Goal: Find specific page/section: Find specific page/section

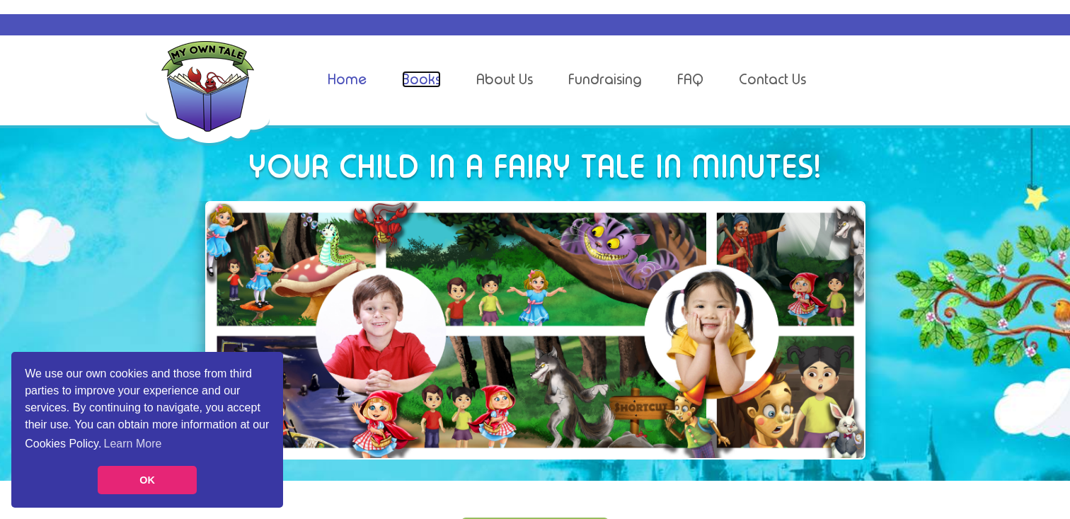
click at [432, 76] on link "Books" at bounding box center [421, 79] width 39 height 17
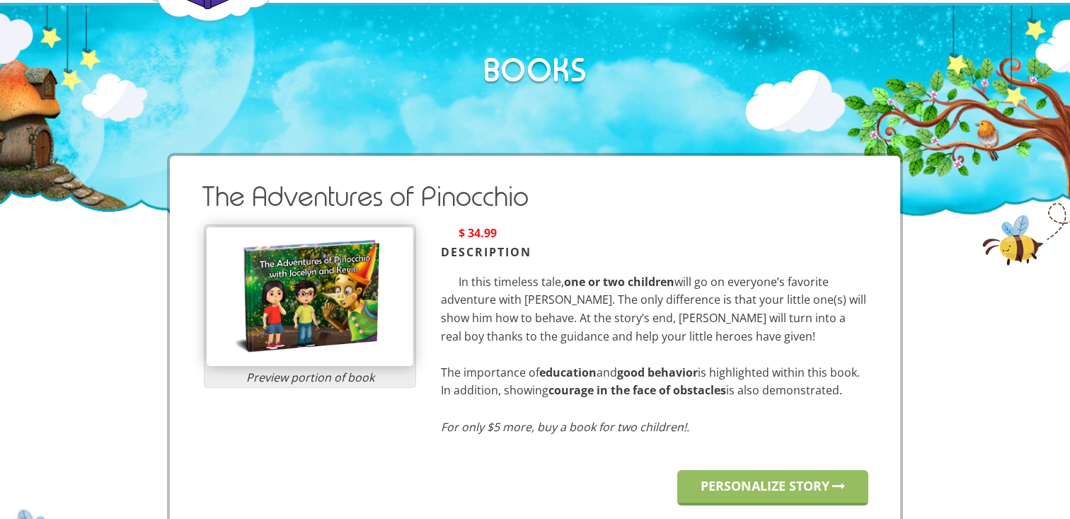
scroll to position [238, 0]
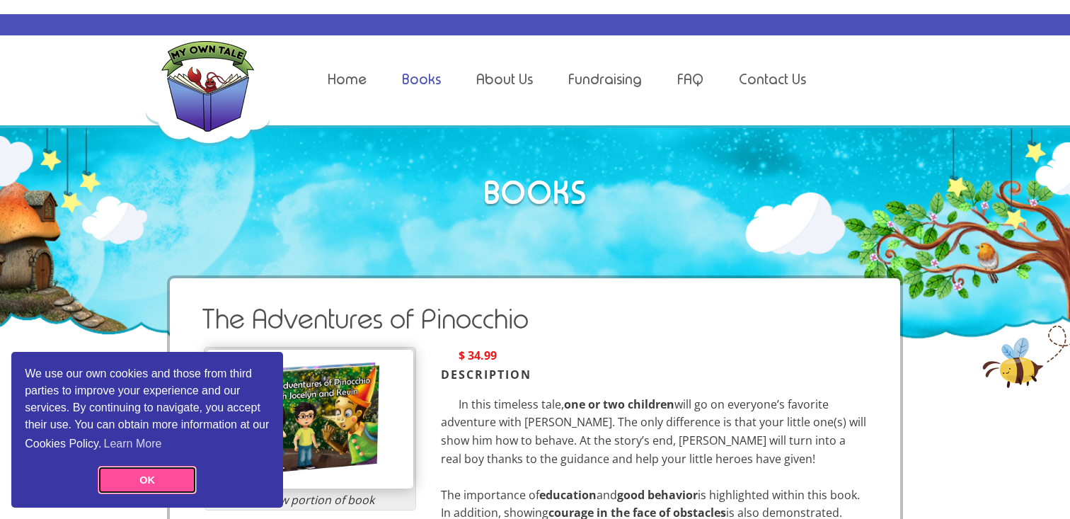
click at [147, 479] on link "OK" at bounding box center [147, 480] width 99 height 28
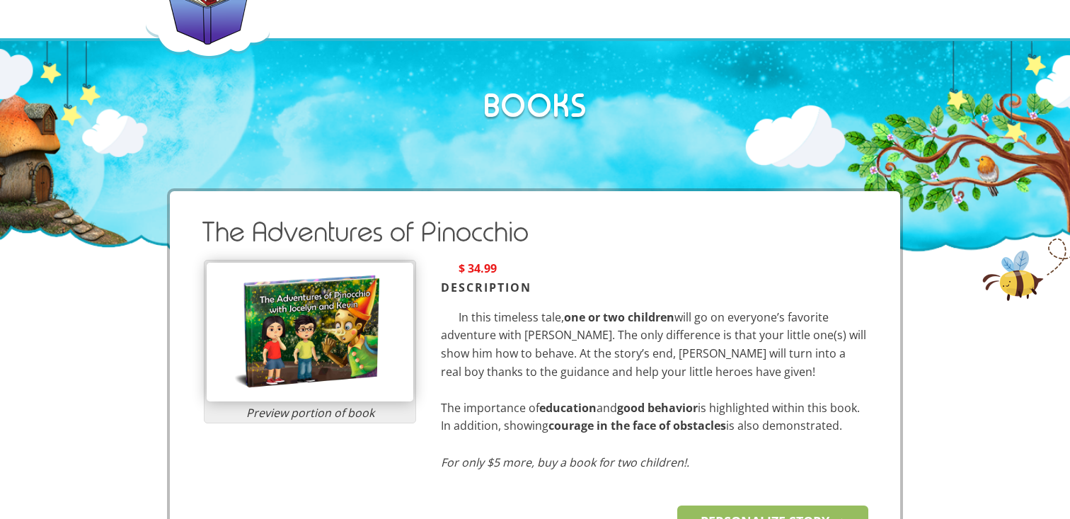
scroll to position [147, 0]
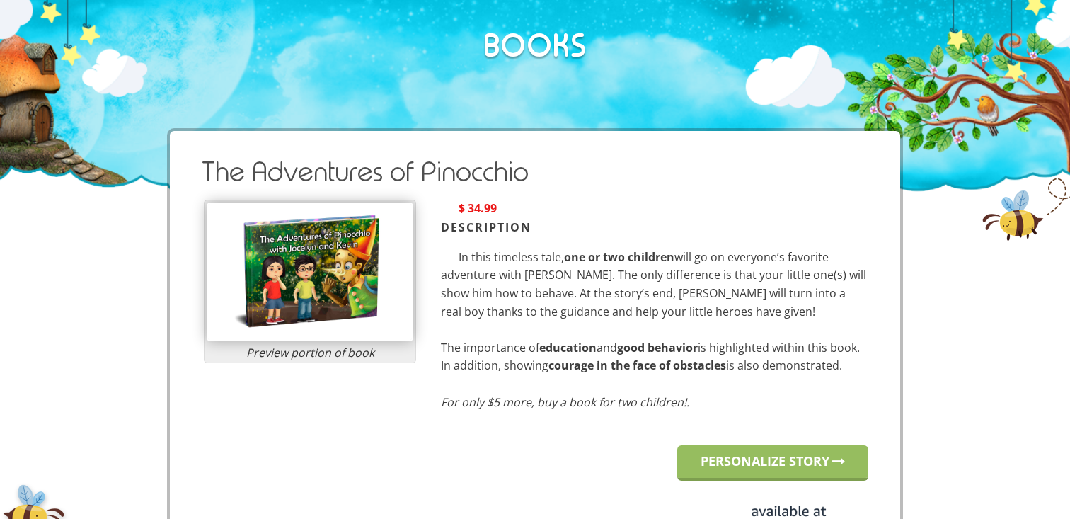
click at [304, 271] on img at bounding box center [310, 271] width 207 height 139
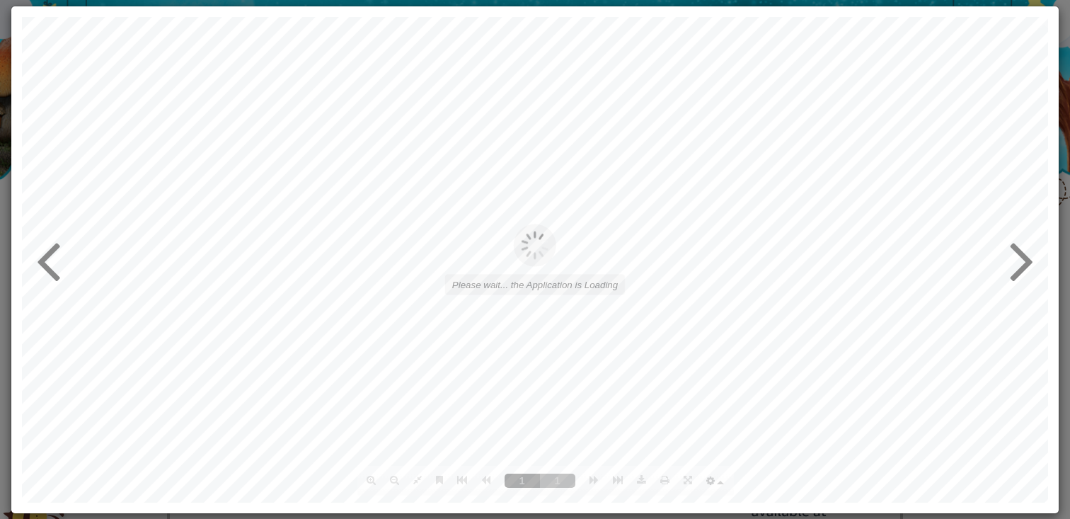
scroll to position [0, 0]
type input "1"
type input "16"
click at [1019, 260] on icon at bounding box center [1022, 259] width 24 height 68
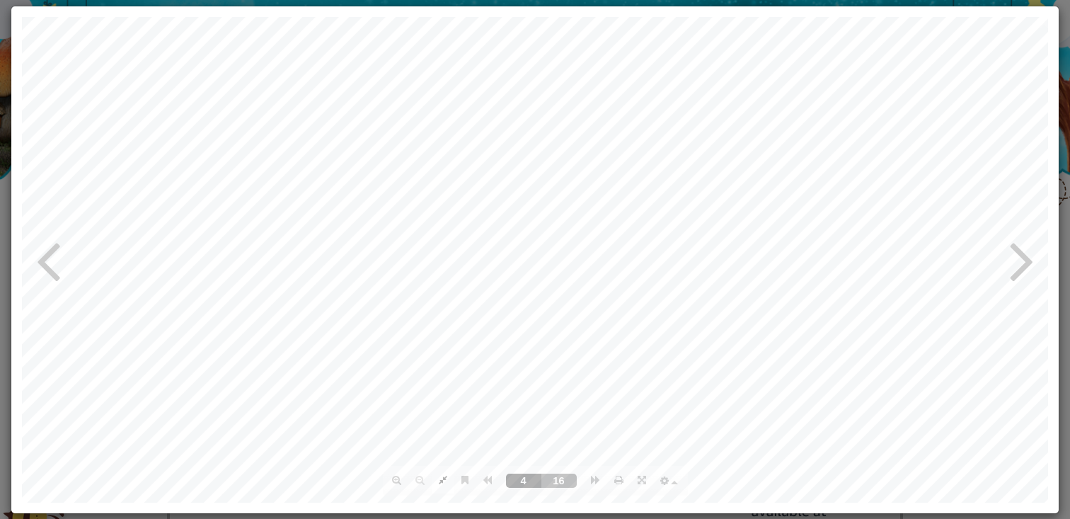
click at [1019, 260] on icon at bounding box center [1022, 259] width 24 height 68
type input "8"
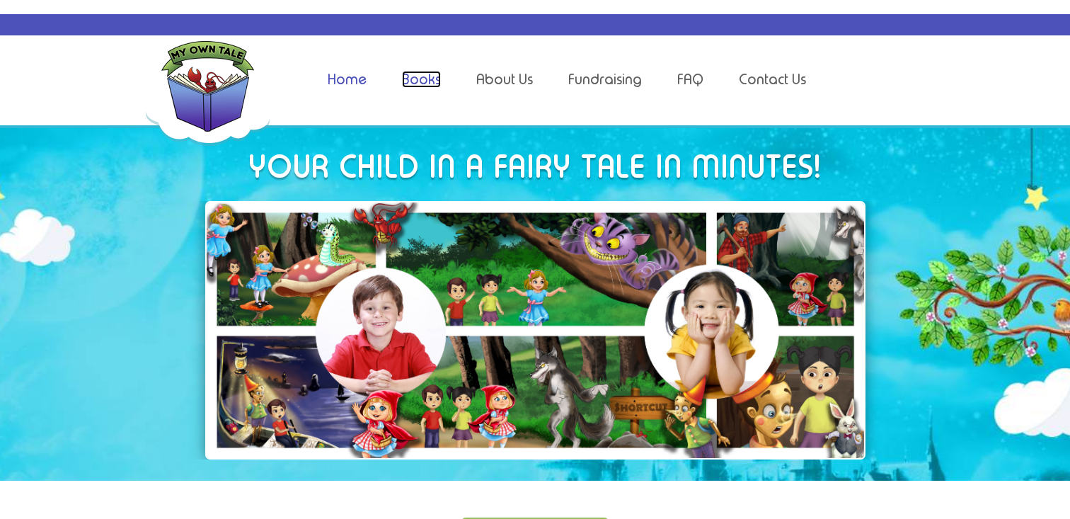
click at [430, 76] on link "Books" at bounding box center [421, 79] width 39 height 17
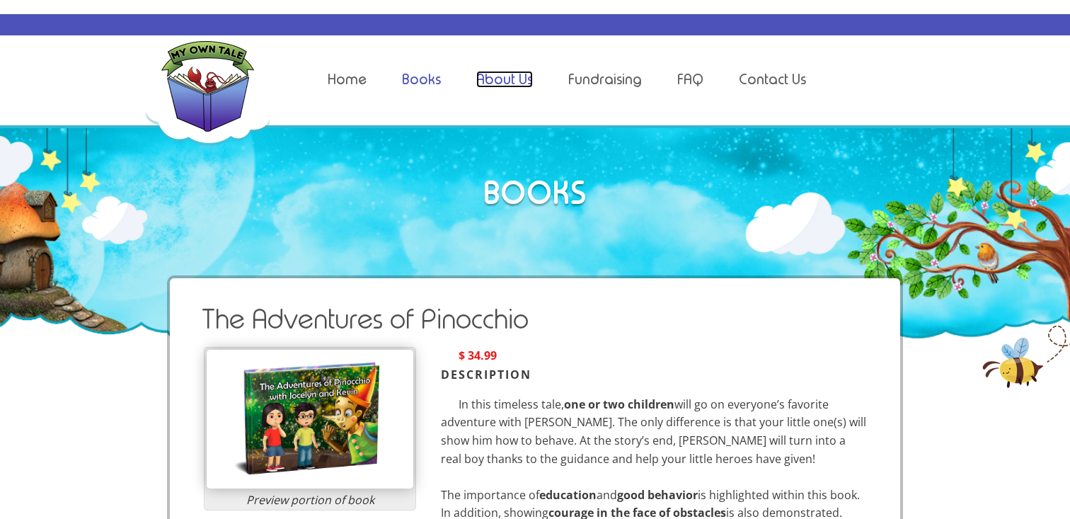
click at [515, 71] on link "About Us" at bounding box center [504, 79] width 57 height 17
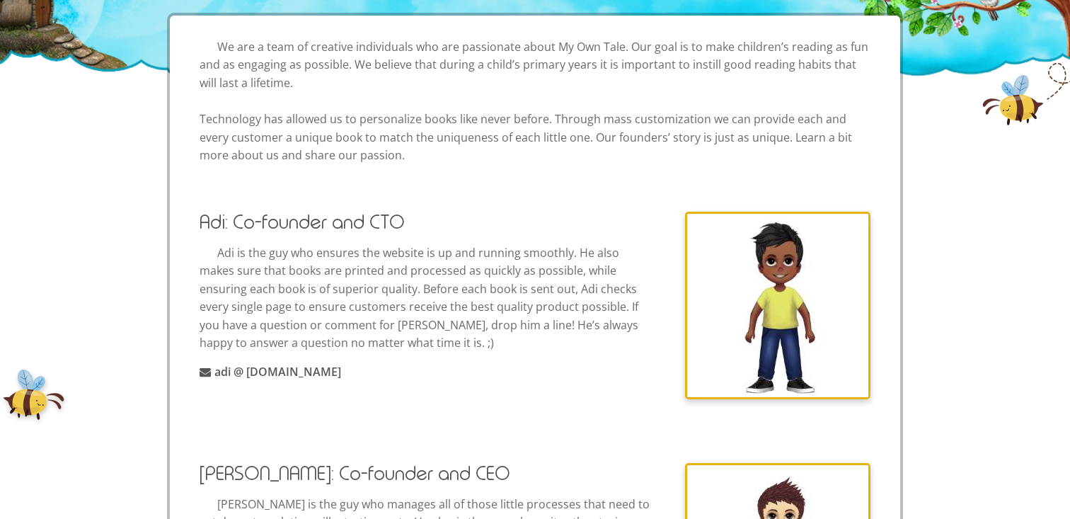
scroll to position [274, 0]
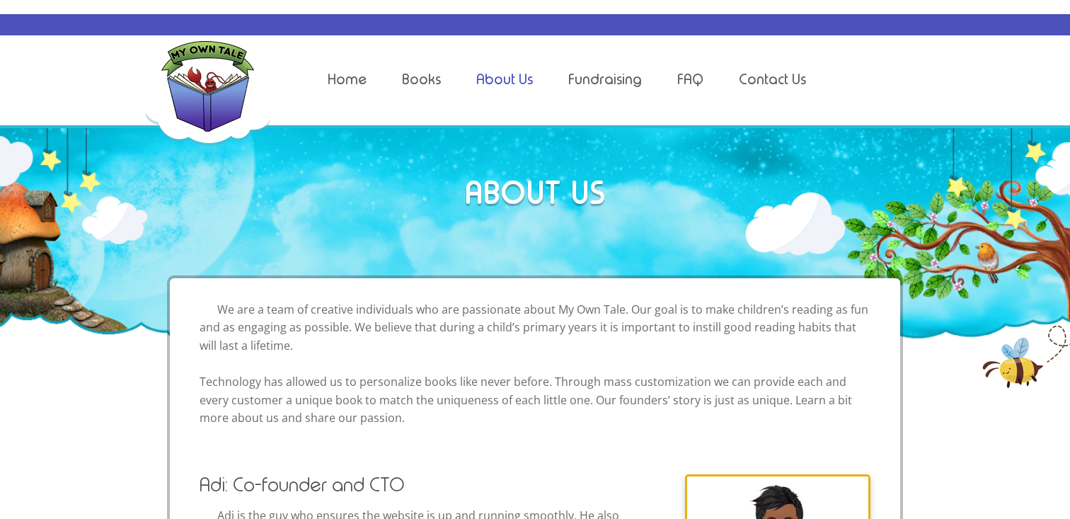
scroll to position [274, 0]
